Goal: Information Seeking & Learning: Check status

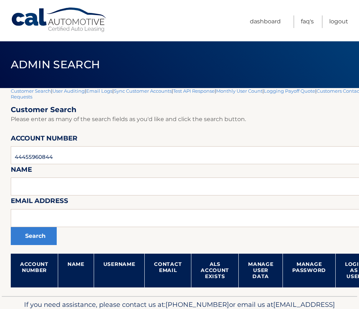
click at [37, 156] on input "44455960844" at bounding box center [212, 155] width 402 height 18
type input "44455960844"
click at [11, 227] on button "Search" at bounding box center [34, 236] width 46 height 18
click at [37, 156] on input "44455960844" at bounding box center [212, 155] width 402 height 18
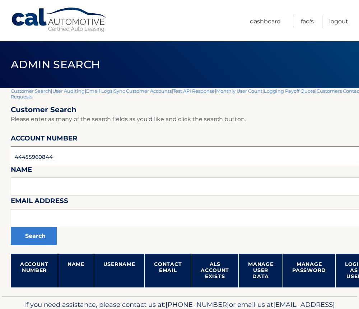
click at [37, 156] on input "44455960844" at bounding box center [212, 155] width 402 height 18
paste input "864968"
type input "44455864968"
click at [33, 240] on button "Search" at bounding box center [34, 236] width 46 height 18
click at [53, 192] on input "text" at bounding box center [212, 186] width 402 height 18
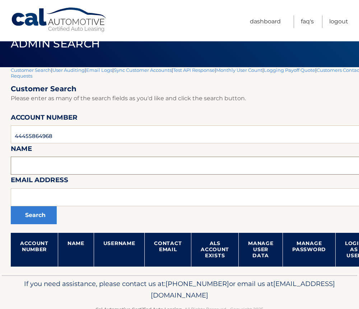
scroll to position [41, 0]
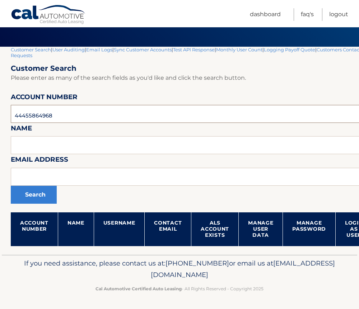
click at [20, 117] on input "44455864968" at bounding box center [212, 114] width 402 height 18
paste input "999597"
type input "44455999597"
click at [11, 185] on button "Search" at bounding box center [34, 194] width 46 height 18
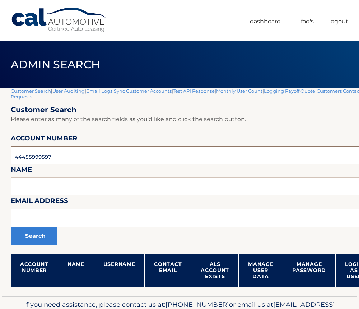
drag, startPoint x: 60, startPoint y: 159, endPoint x: 3, endPoint y: 157, distance: 56.7
click at [3, 157] on section "Customer Search | User Auditing | Email Logs | Sync Customer Accounts | Test AP…" at bounding box center [179, 192] width 359 height 208
type input "44455708163"
click at [11, 227] on button "Search" at bounding box center [34, 236] width 46 height 18
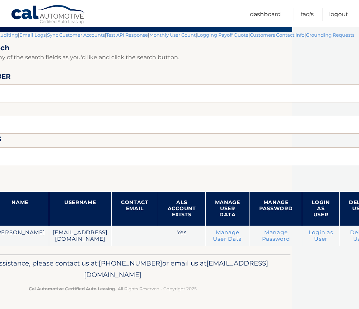
scroll to position [62, 78]
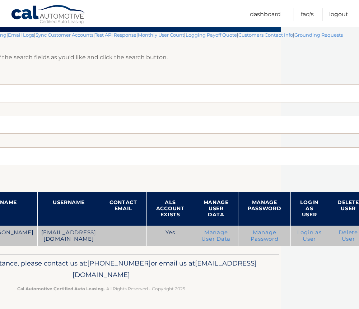
click at [297, 239] on link "Login as User" at bounding box center [309, 235] width 24 height 13
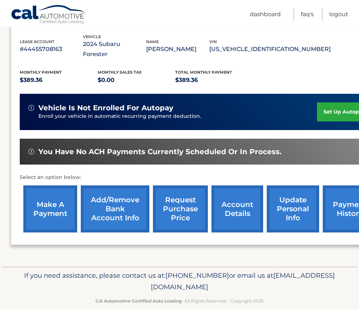
scroll to position [126, 0]
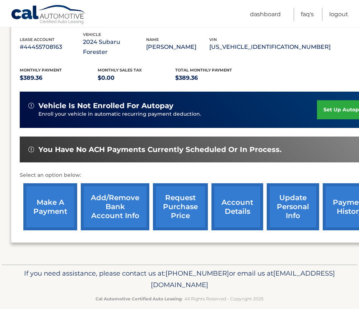
click at [235, 198] on link "account details" at bounding box center [237, 206] width 52 height 47
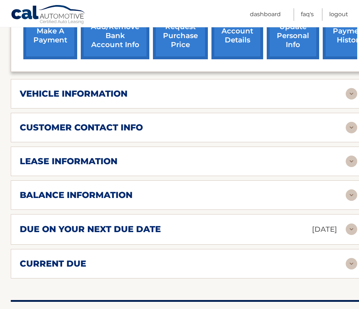
scroll to position [323, 0]
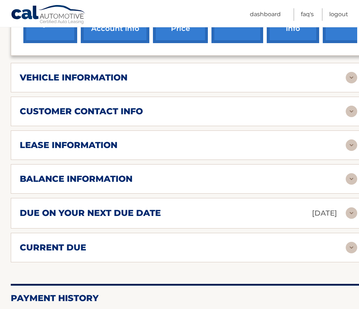
click at [132, 242] on div "current due" at bounding box center [183, 247] width 326 height 11
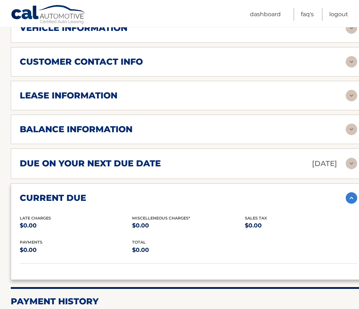
scroll to position [395, 0]
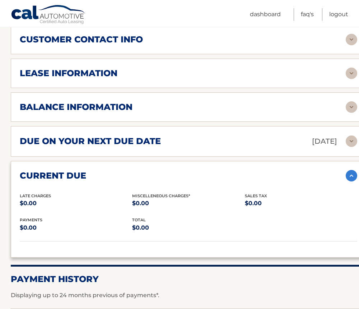
click at [157, 136] on h2 "due on your next due date" at bounding box center [90, 141] width 141 height 11
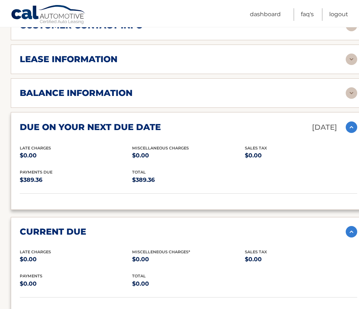
scroll to position [359, 0]
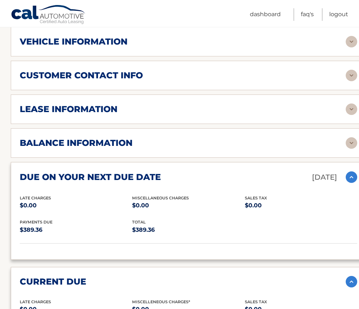
click at [161, 137] on div "balance information" at bounding box center [188, 142] width 337 height 11
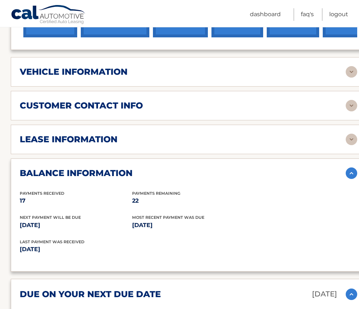
scroll to position [323, 0]
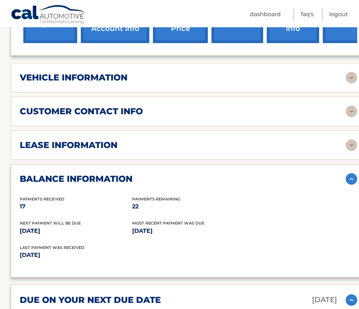
click at [149, 140] on div "lease information" at bounding box center [183, 145] width 326 height 11
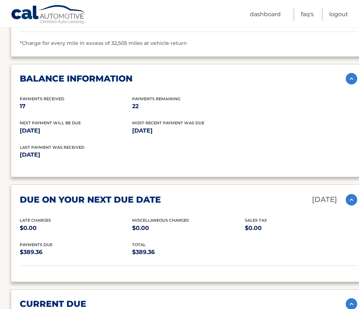
scroll to position [574, 0]
